Goal: Contribute content: Add original content to the website for others to see

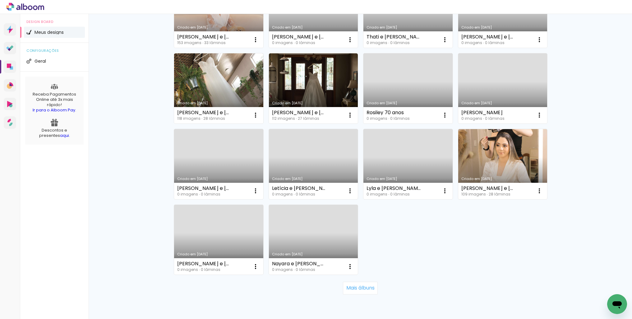
scroll to position [340, 0]
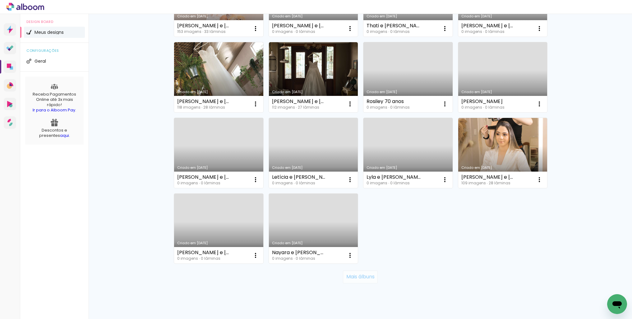
click at [0, 0] on slot "Mais álbuns" at bounding box center [0, 0] width 0 height 0
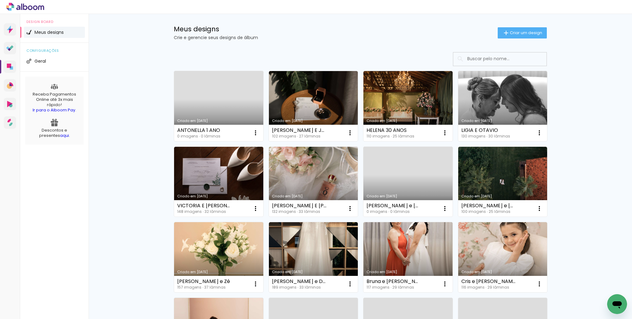
scroll to position [0, 0]
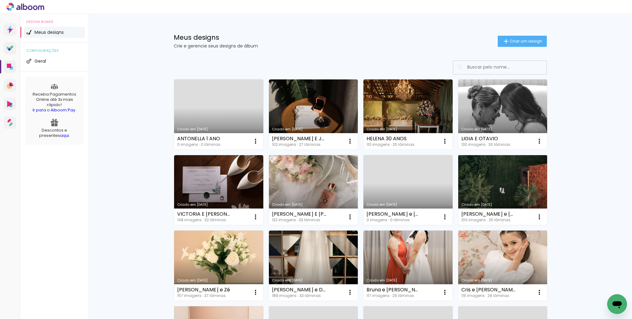
click at [477, 184] on link "Criado em [DATE]" at bounding box center [502, 190] width 89 height 70
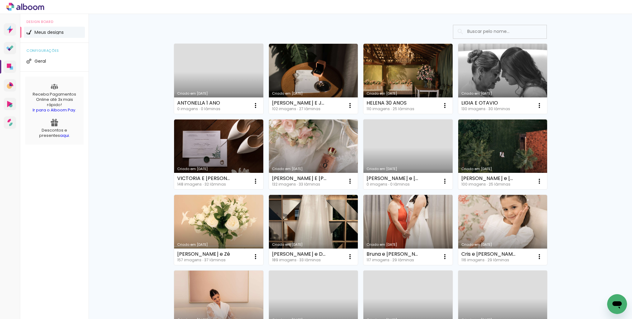
scroll to position [44, 0]
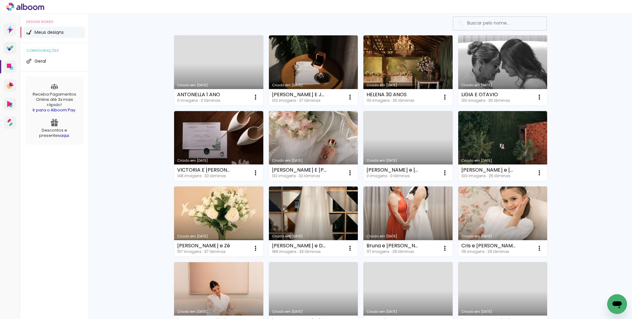
click at [230, 62] on link "Criado em [DATE]" at bounding box center [218, 70] width 89 height 70
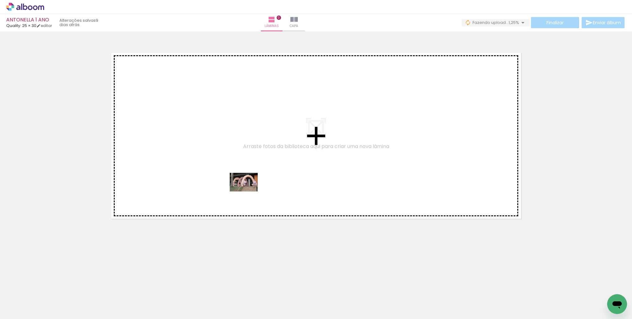
drag, startPoint x: 107, startPoint y: 279, endPoint x: 248, endPoint y: 192, distance: 165.4
click at [248, 192] on quentale-workspace at bounding box center [316, 159] width 632 height 319
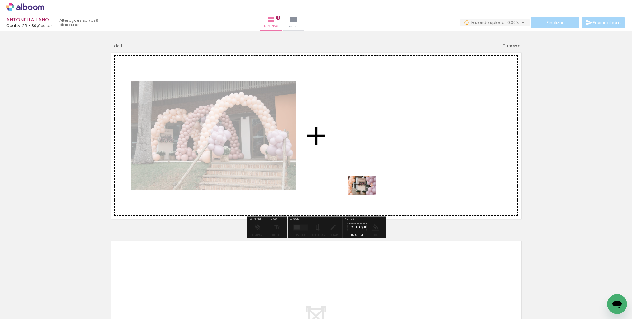
drag, startPoint x: 108, startPoint y: 300, endPoint x: 275, endPoint y: 253, distance: 173.5
click at [366, 195] on quentale-workspace at bounding box center [316, 159] width 632 height 319
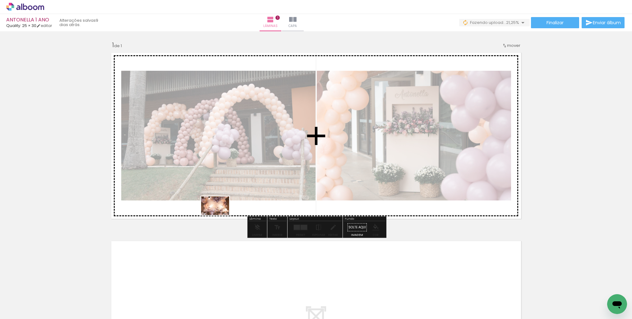
drag, startPoint x: 140, startPoint y: 300, endPoint x: 220, endPoint y: 215, distance: 116.5
click at [220, 215] on quentale-workspace at bounding box center [316, 159] width 632 height 319
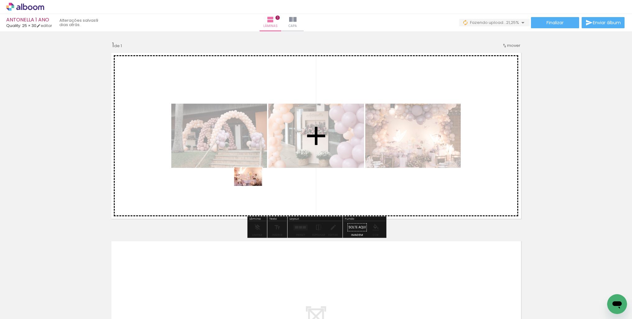
drag, startPoint x: 167, startPoint y: 296, endPoint x: 253, endPoint y: 186, distance: 139.4
click at [253, 186] on quentale-workspace at bounding box center [316, 159] width 632 height 319
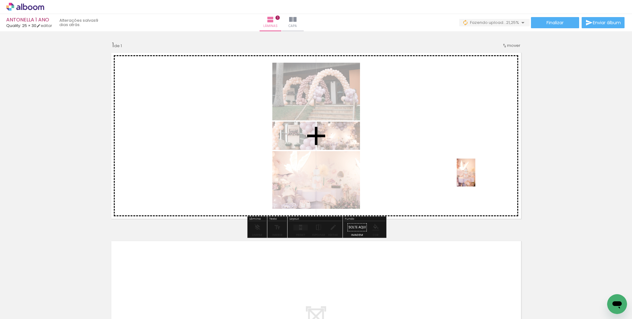
drag, startPoint x: 275, startPoint y: 267, endPoint x: 427, endPoint y: 189, distance: 171.0
click at [475, 177] on quentale-workspace at bounding box center [316, 159] width 632 height 319
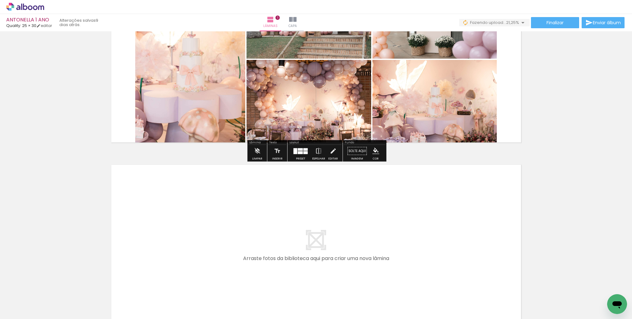
scroll to position [152, 0]
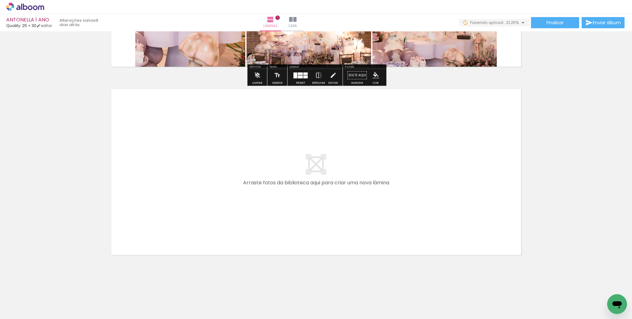
click at [396, 135] on quentale-layouter at bounding box center [316, 172] width 416 height 173
click at [338, 131] on quentale-layouter at bounding box center [316, 172] width 416 height 173
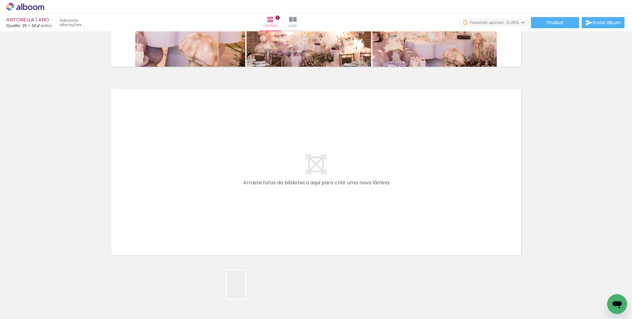
drag, startPoint x: 245, startPoint y: 293, endPoint x: 239, endPoint y: 201, distance: 92.2
click at [239, 201] on quentale-workspace at bounding box center [316, 159] width 632 height 319
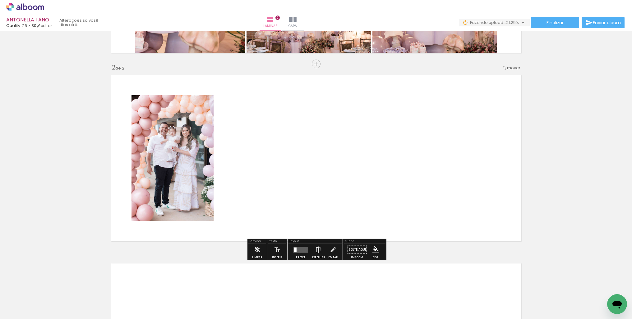
scroll to position [168, 0]
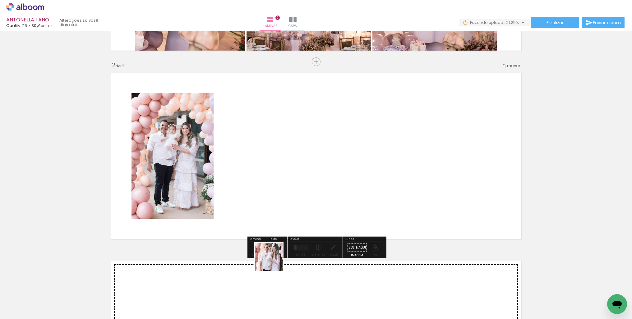
drag, startPoint x: 274, startPoint y: 291, endPoint x: 260, endPoint y: 169, distance: 122.6
click at [260, 168] on quentale-workspace at bounding box center [316, 159] width 632 height 319
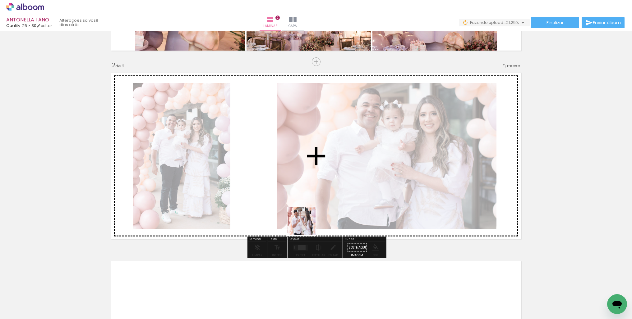
drag, startPoint x: 314, startPoint y: 281, endPoint x: 301, endPoint y: 192, distance: 89.8
click at [301, 192] on quentale-workspace at bounding box center [316, 159] width 632 height 319
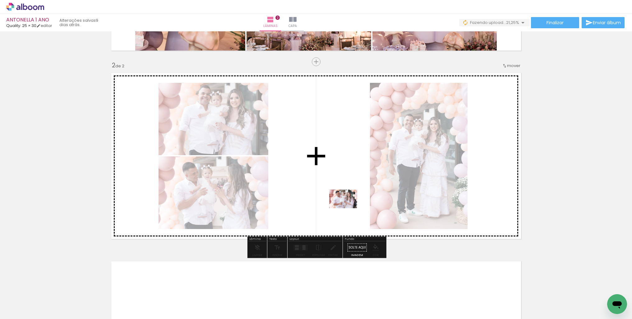
drag, startPoint x: 343, startPoint y: 302, endPoint x: 348, endPoint y: 208, distance: 93.3
click at [348, 208] on quentale-workspace at bounding box center [316, 159] width 632 height 319
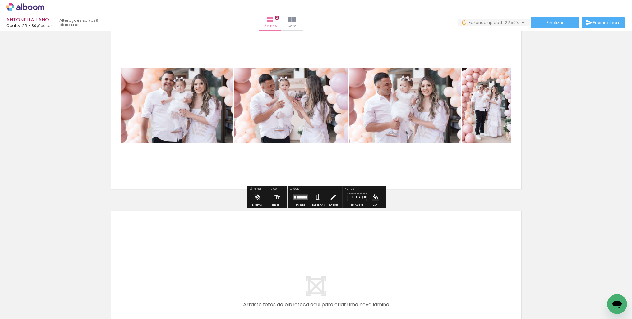
scroll to position [219, 0]
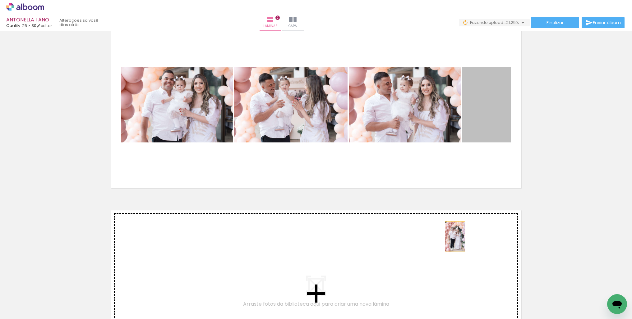
drag, startPoint x: 484, startPoint y: 125, endPoint x: 454, endPoint y: 239, distance: 117.8
click at [454, 239] on div "Inserir lâmina 1 de 2 Inserir lâmina 2 de 2" at bounding box center [316, 97] width 632 height 566
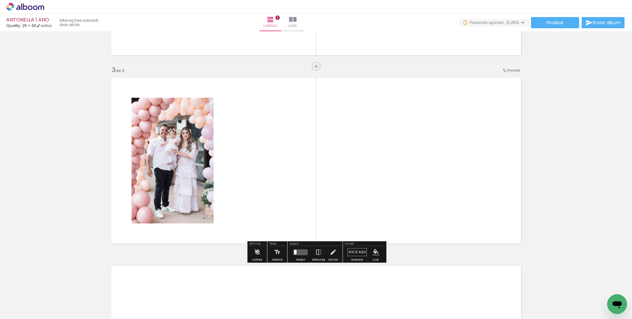
scroll to position [357, 0]
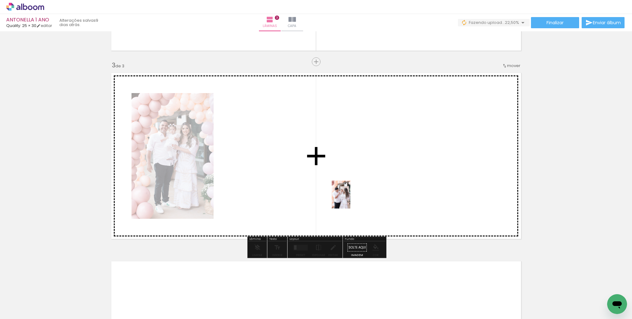
drag, startPoint x: 383, startPoint y: 297, endPoint x: 362, endPoint y: 211, distance: 88.5
click at [349, 198] on quentale-workspace at bounding box center [316, 159] width 632 height 319
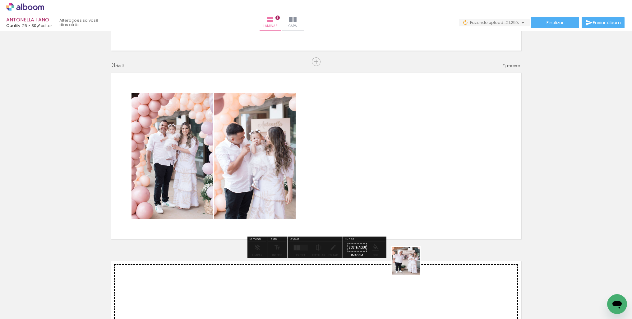
drag, startPoint x: 410, startPoint y: 266, endPoint x: 397, endPoint y: 205, distance: 61.7
click at [394, 192] on quentale-workspace at bounding box center [316, 159] width 632 height 319
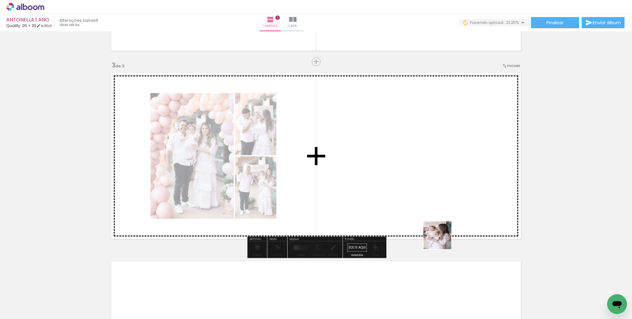
drag, startPoint x: 444, startPoint y: 294, endPoint x: 435, endPoint y: 181, distance: 112.8
click at [435, 181] on quentale-workspace at bounding box center [316, 159] width 632 height 319
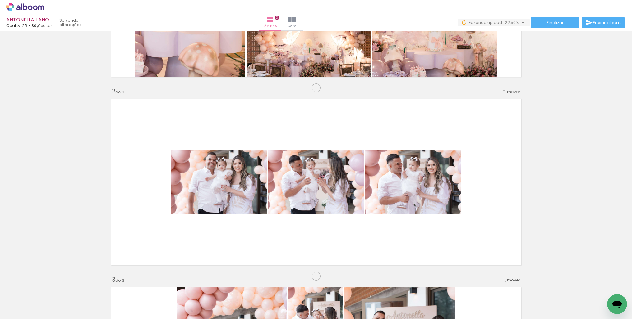
scroll to position [0, 115]
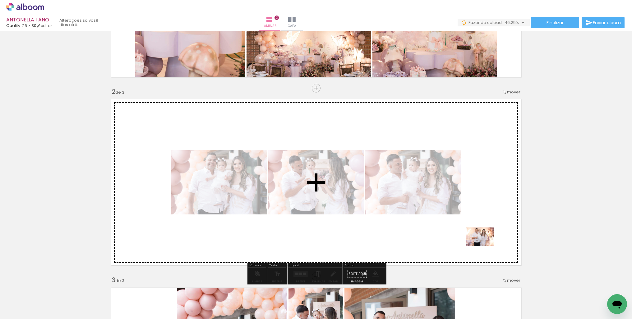
drag, startPoint x: 471, startPoint y: 301, endPoint x: 484, endPoint y: 246, distance: 56.0
click at [484, 246] on quentale-workspace at bounding box center [316, 159] width 632 height 319
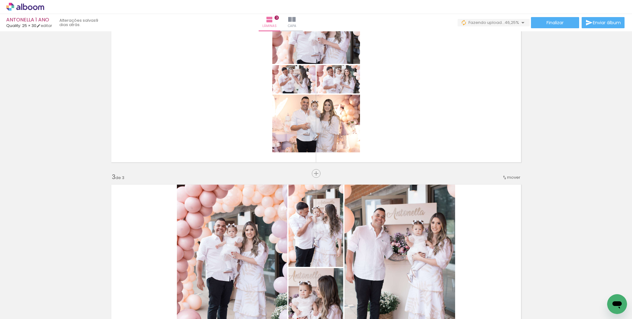
scroll to position [240, 0]
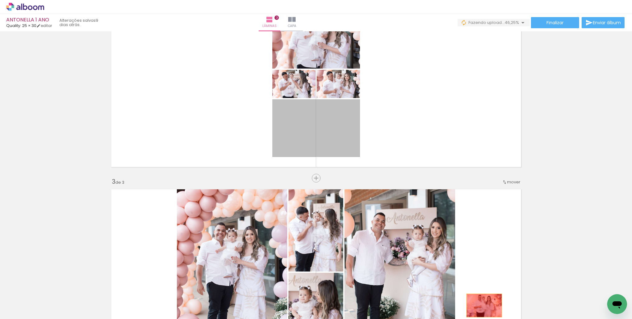
drag, startPoint x: 326, startPoint y: 135, endPoint x: 481, endPoint y: 306, distance: 230.1
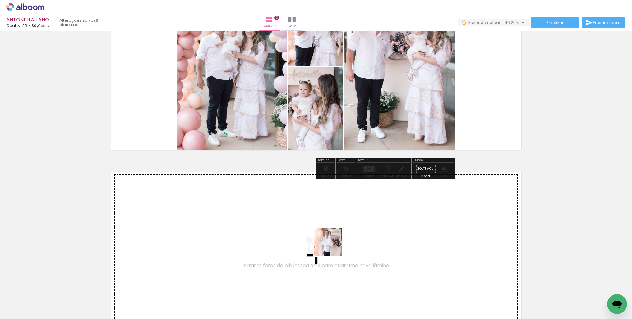
drag, startPoint x: 344, startPoint y: 259, endPoint x: 332, endPoint y: 247, distance: 17.1
click at [332, 247] on quentale-workspace at bounding box center [316, 159] width 632 height 319
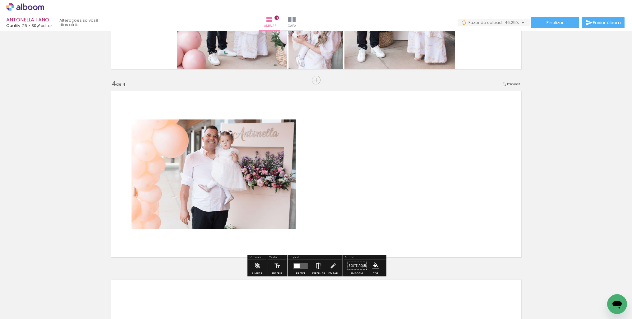
scroll to position [545, 0]
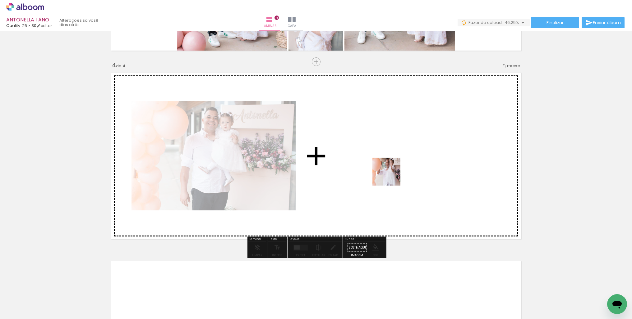
drag, startPoint x: 403, startPoint y: 272, endPoint x: 391, endPoint y: 168, distance: 104.1
click at [391, 168] on quentale-workspace at bounding box center [316, 159] width 632 height 319
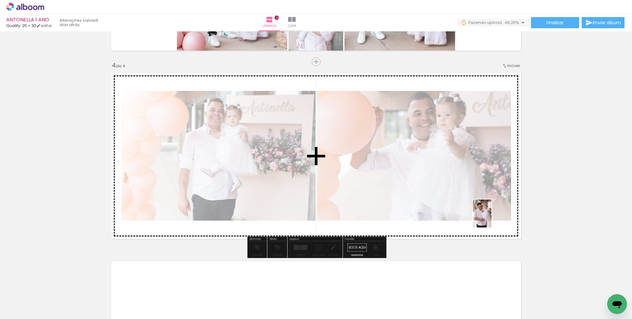
drag, startPoint x: 436, startPoint y: 300, endPoint x: 491, endPoint y: 218, distance: 98.8
click at [491, 218] on quentale-workspace at bounding box center [316, 159] width 632 height 319
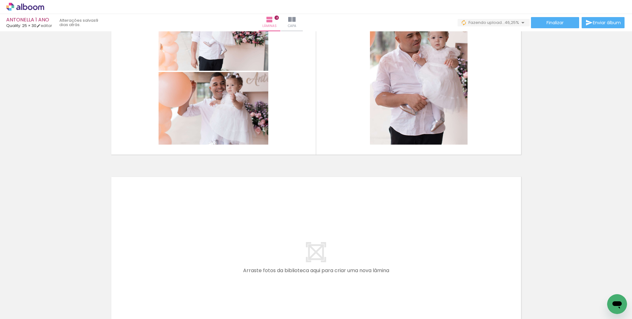
scroll to position [650, 0]
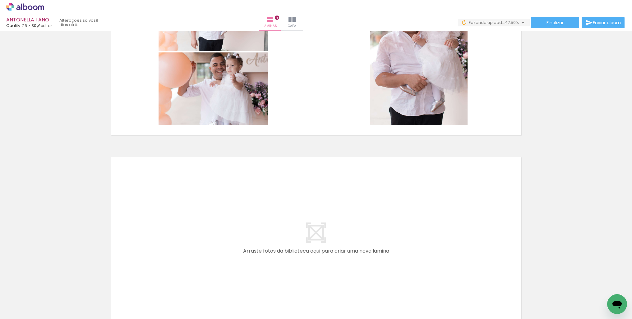
drag, startPoint x: 465, startPoint y: 294, endPoint x: 387, endPoint y: 217, distance: 110.3
click at [387, 217] on quentale-workspace at bounding box center [316, 159] width 632 height 319
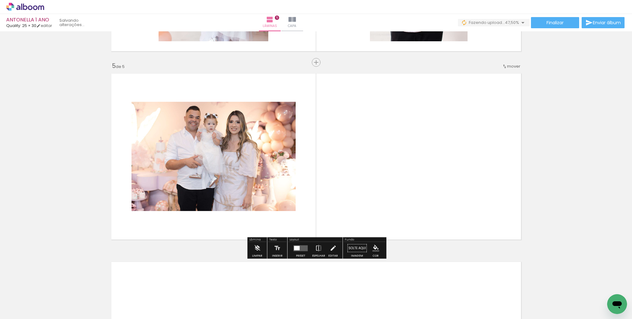
scroll to position [734, 0]
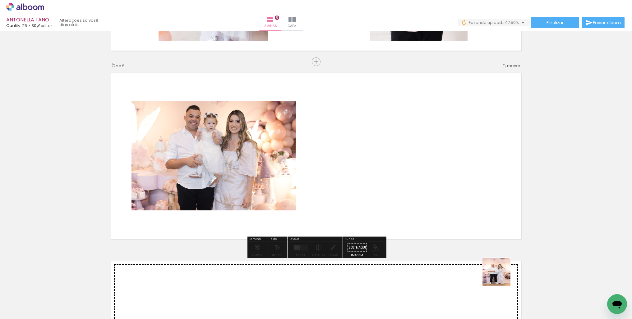
drag, startPoint x: 510, startPoint y: 301, endPoint x: 464, endPoint y: 187, distance: 122.5
click at [471, 185] on quentale-workspace at bounding box center [316, 159] width 632 height 319
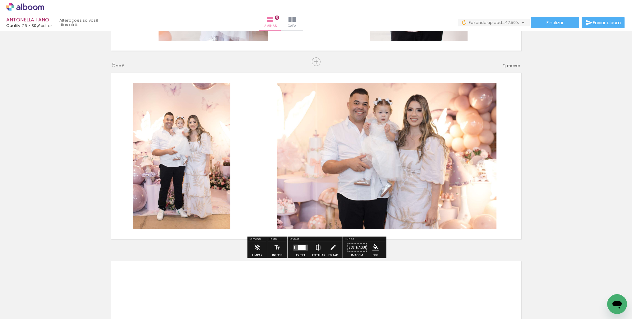
scroll to position [906, 0]
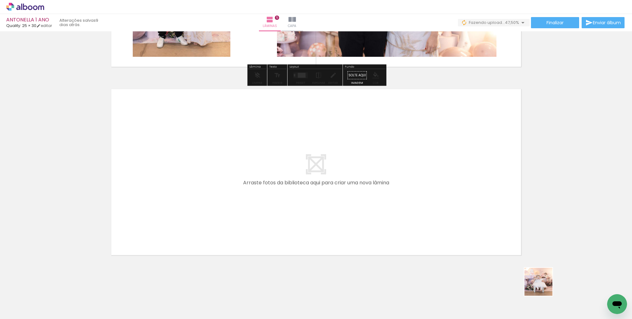
drag, startPoint x: 546, startPoint y: 290, endPoint x: 435, endPoint y: 193, distance: 147.9
click at [435, 193] on quentale-workspace at bounding box center [316, 159] width 632 height 319
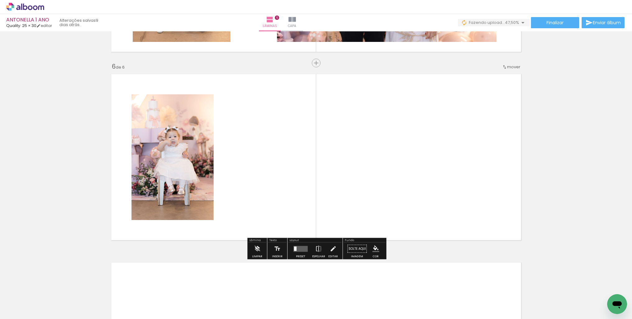
scroll to position [923, 0]
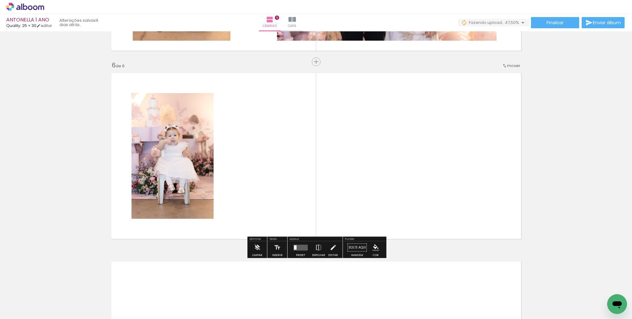
drag, startPoint x: 569, startPoint y: 294, endPoint x: 447, endPoint y: 179, distance: 167.0
click at [447, 179] on quentale-workspace at bounding box center [316, 159] width 632 height 319
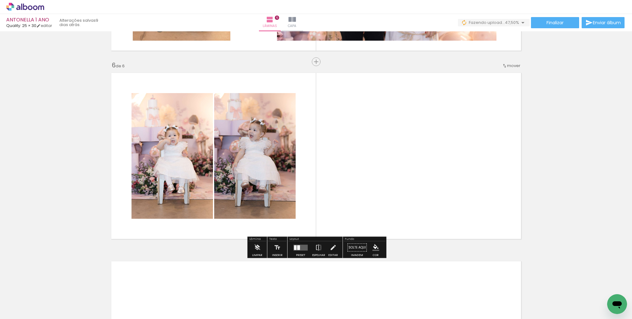
scroll to position [0, 337]
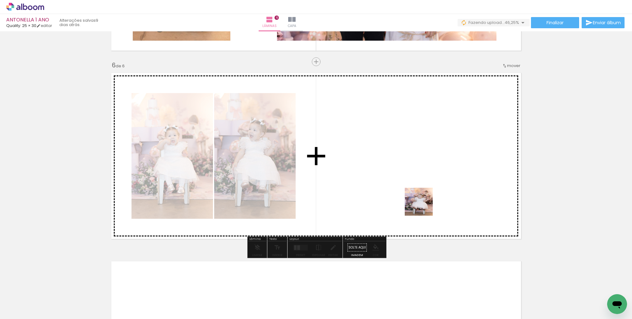
drag, startPoint x: 392, startPoint y: 300, endPoint x: 425, endPoint y: 203, distance: 103.0
click at [424, 201] on quentale-workspace at bounding box center [316, 159] width 632 height 319
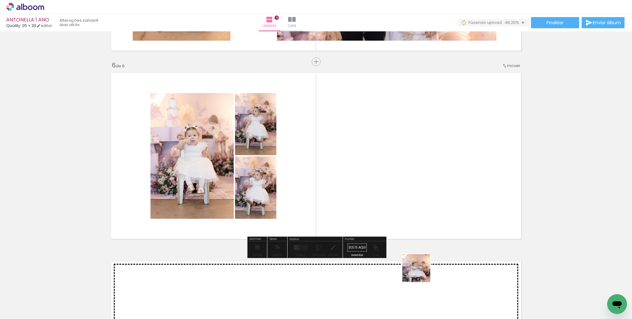
drag, startPoint x: 421, startPoint y: 273, endPoint x: 422, endPoint y: 189, distance: 84.2
click at [423, 189] on quentale-workspace at bounding box center [316, 159] width 632 height 319
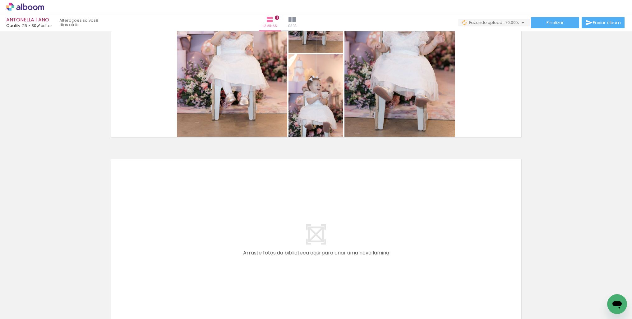
scroll to position [0, 536]
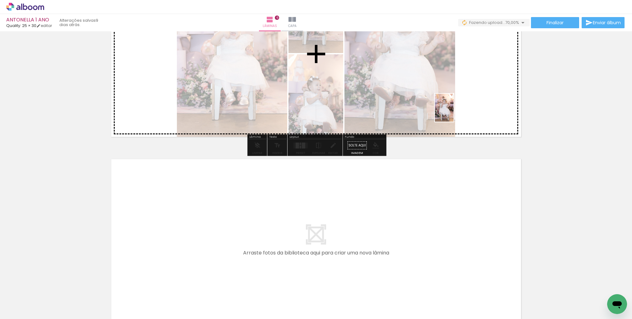
drag, startPoint x: 258, startPoint y: 291, endPoint x: 453, endPoint y: 112, distance: 264.7
click at [453, 112] on quentale-workspace at bounding box center [316, 159] width 632 height 319
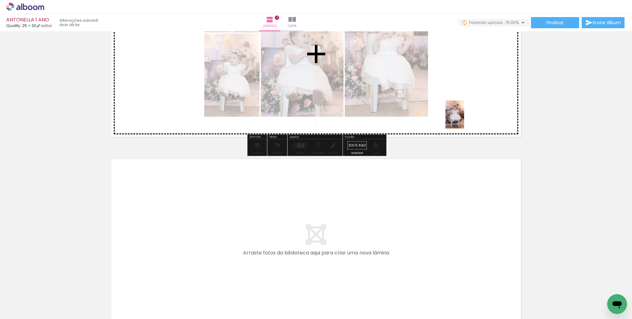
drag, startPoint x: 300, startPoint y: 300, endPoint x: 456, endPoint y: 132, distance: 229.7
click at [468, 113] on quentale-workspace at bounding box center [316, 159] width 632 height 319
